Goal: Transaction & Acquisition: Purchase product/service

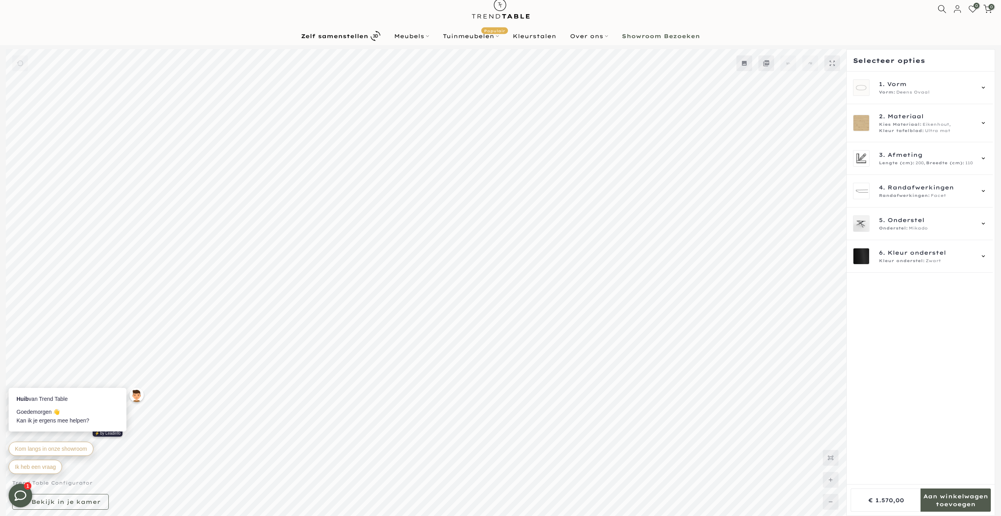
click at [788, 13] on div "0 0 / €0,00" at bounding box center [876, 8] width 251 height 9
